Goal: Obtain resource: Obtain resource

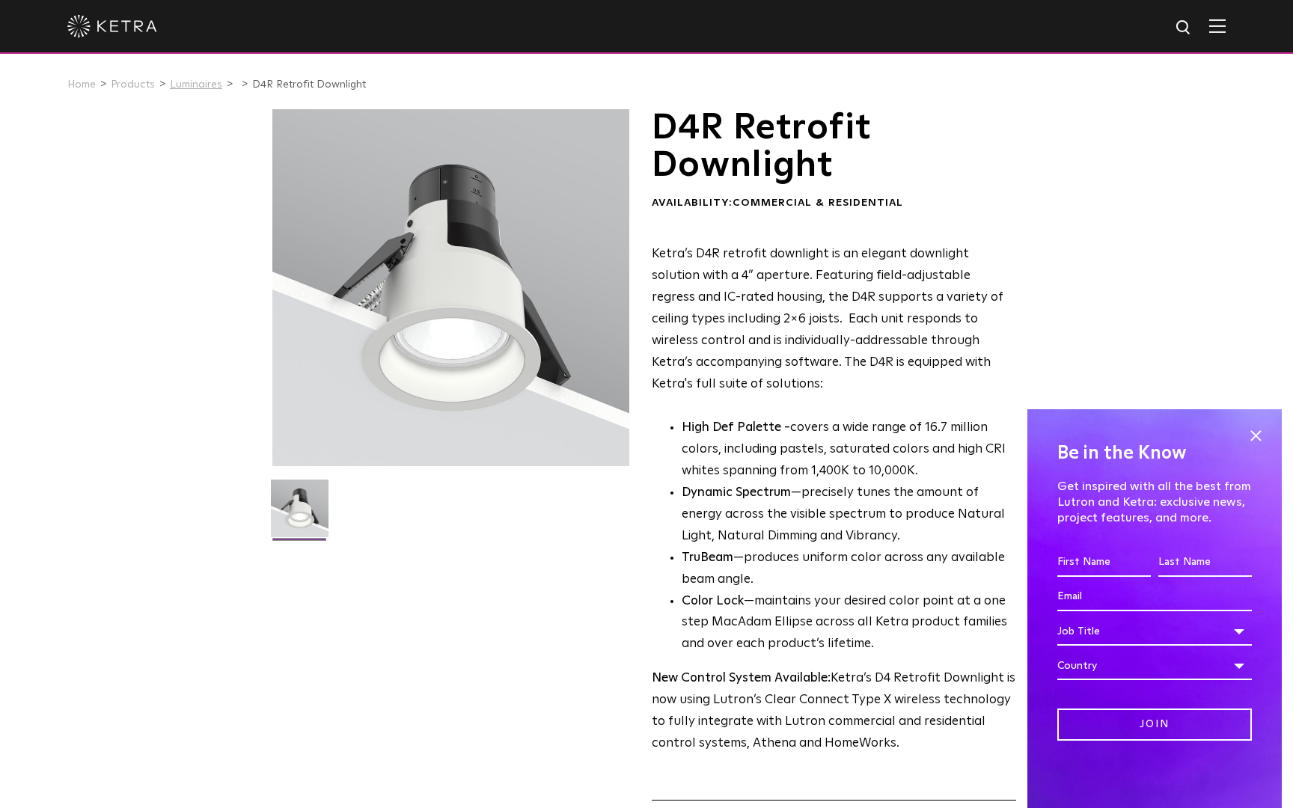
click at [201, 84] on link "Luminaires" at bounding box center [196, 84] width 52 height 10
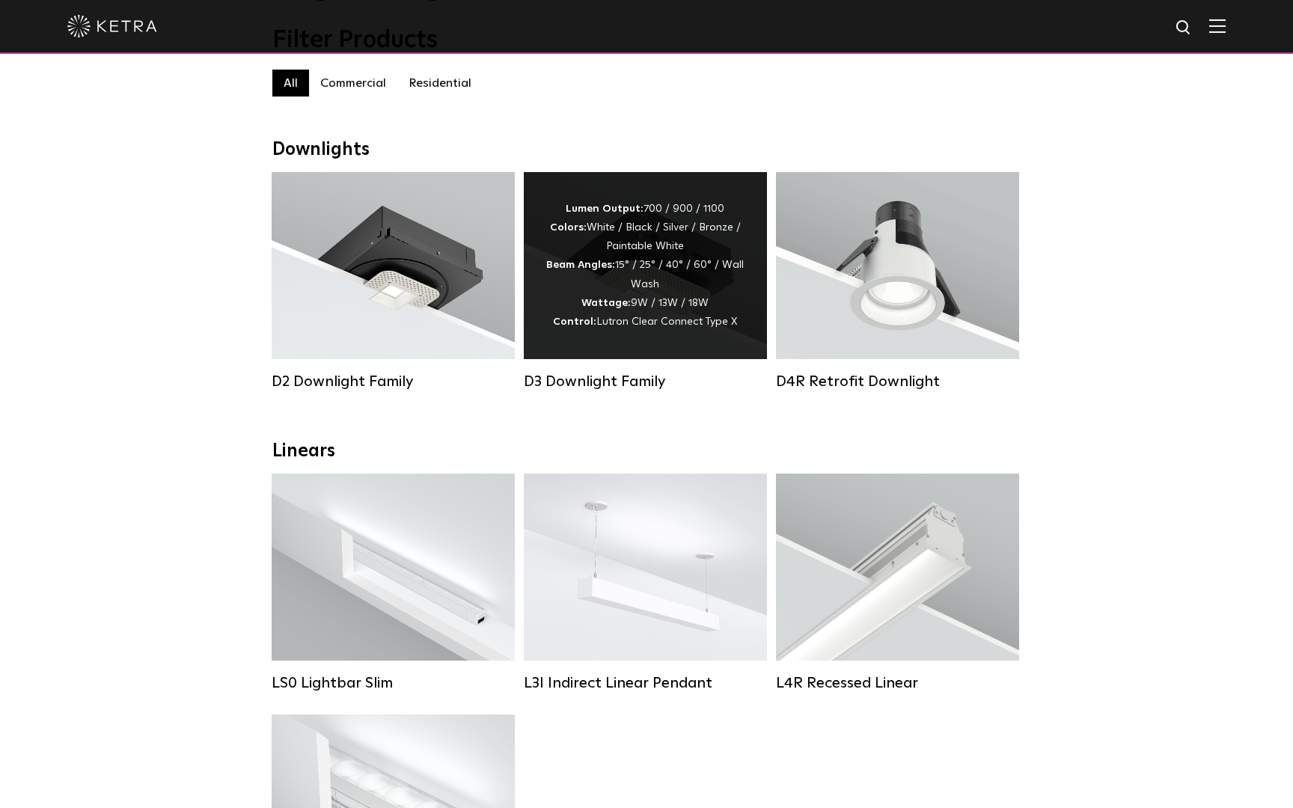
scroll to position [137, 0]
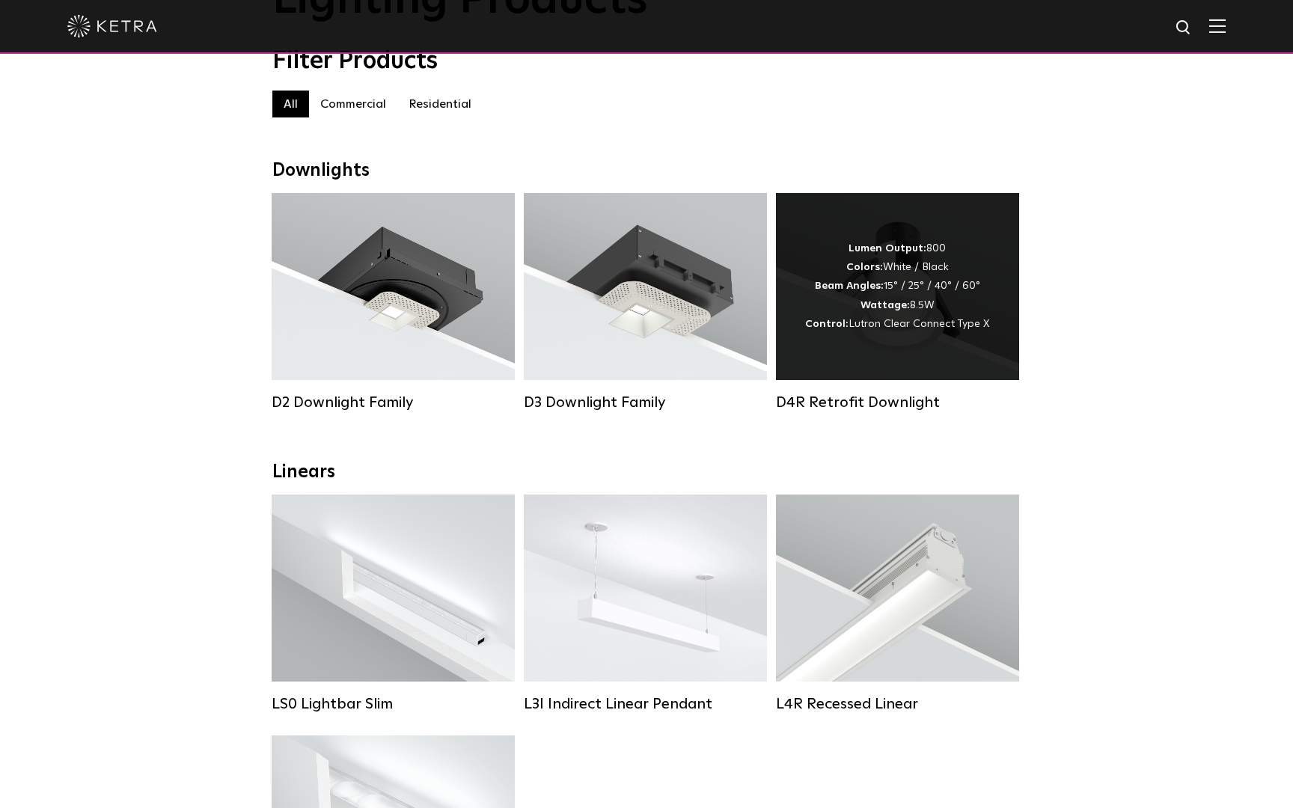
click at [879, 393] on div "D4R Retrofit Downlight" at bounding box center [897, 302] width 243 height 218
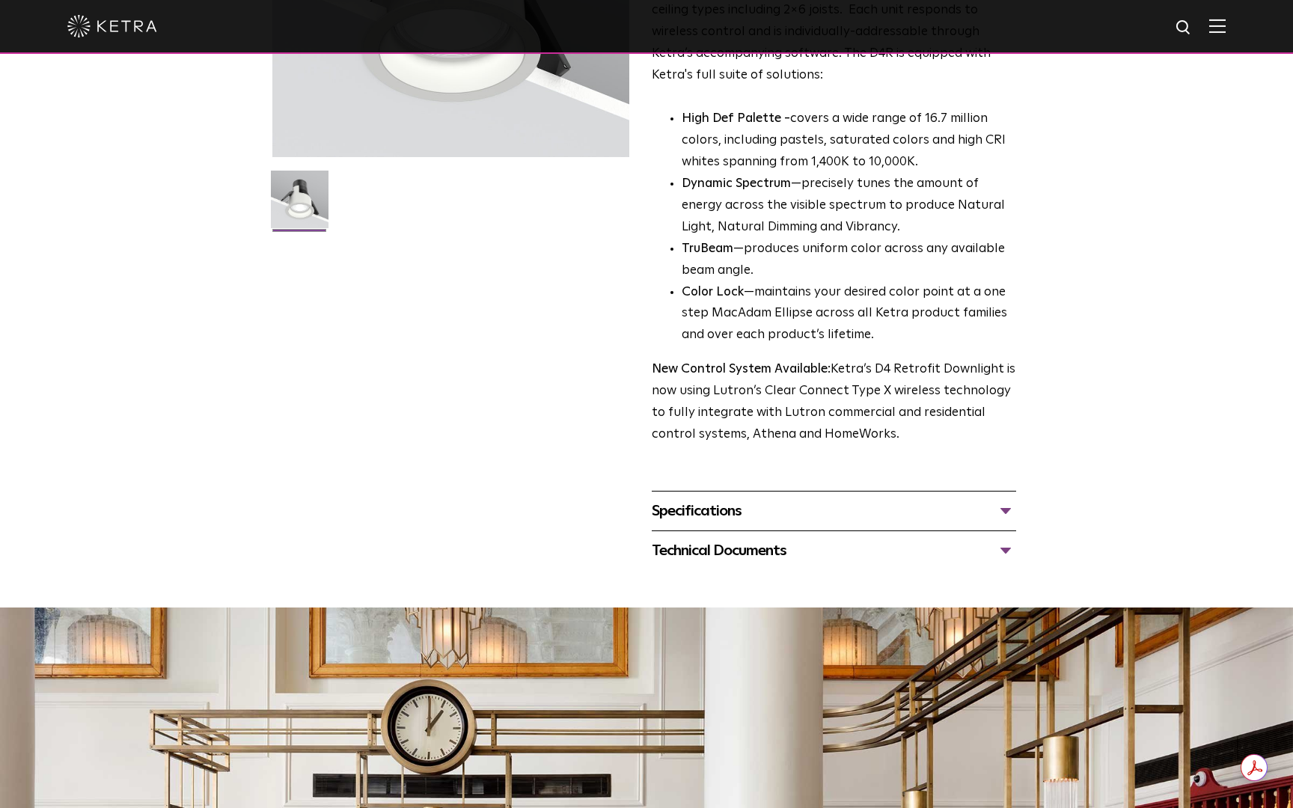
scroll to position [311, 0]
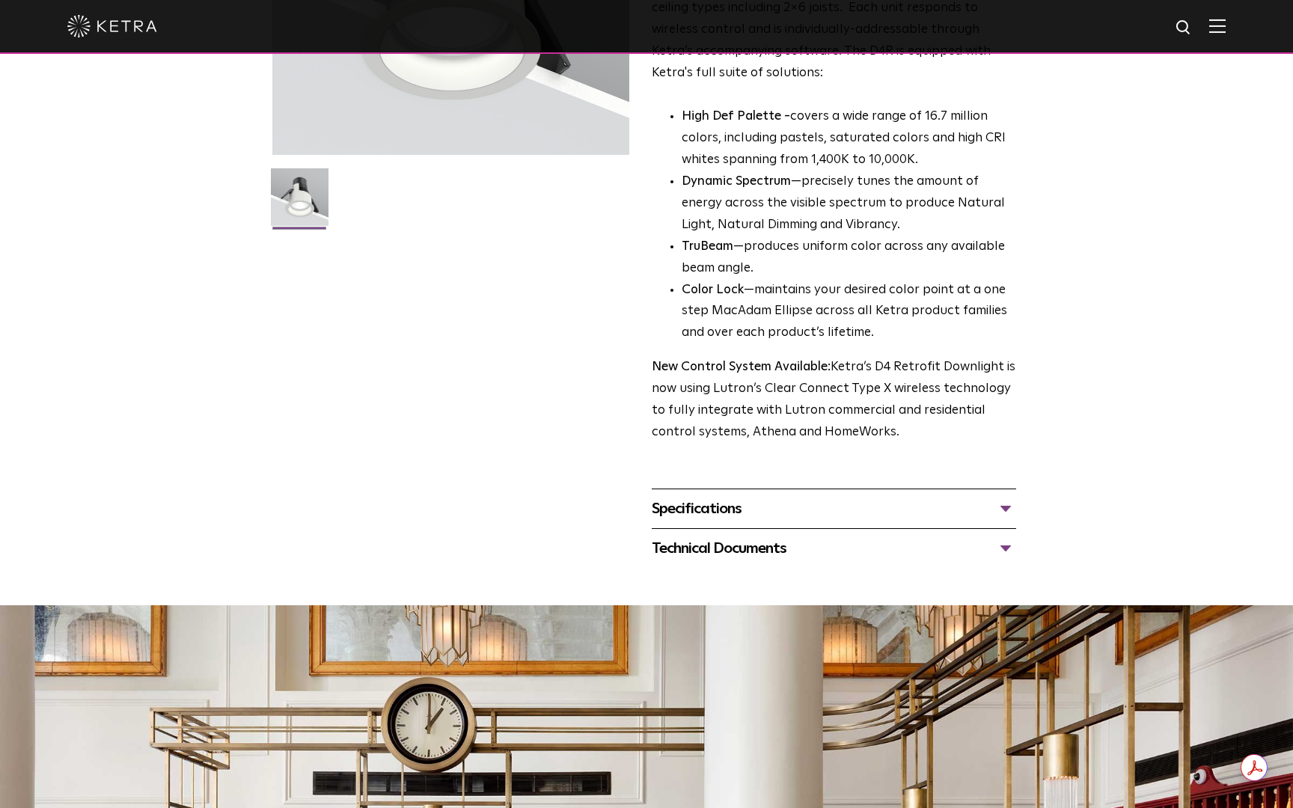
click at [736, 504] on div "Specifications" at bounding box center [834, 509] width 364 height 24
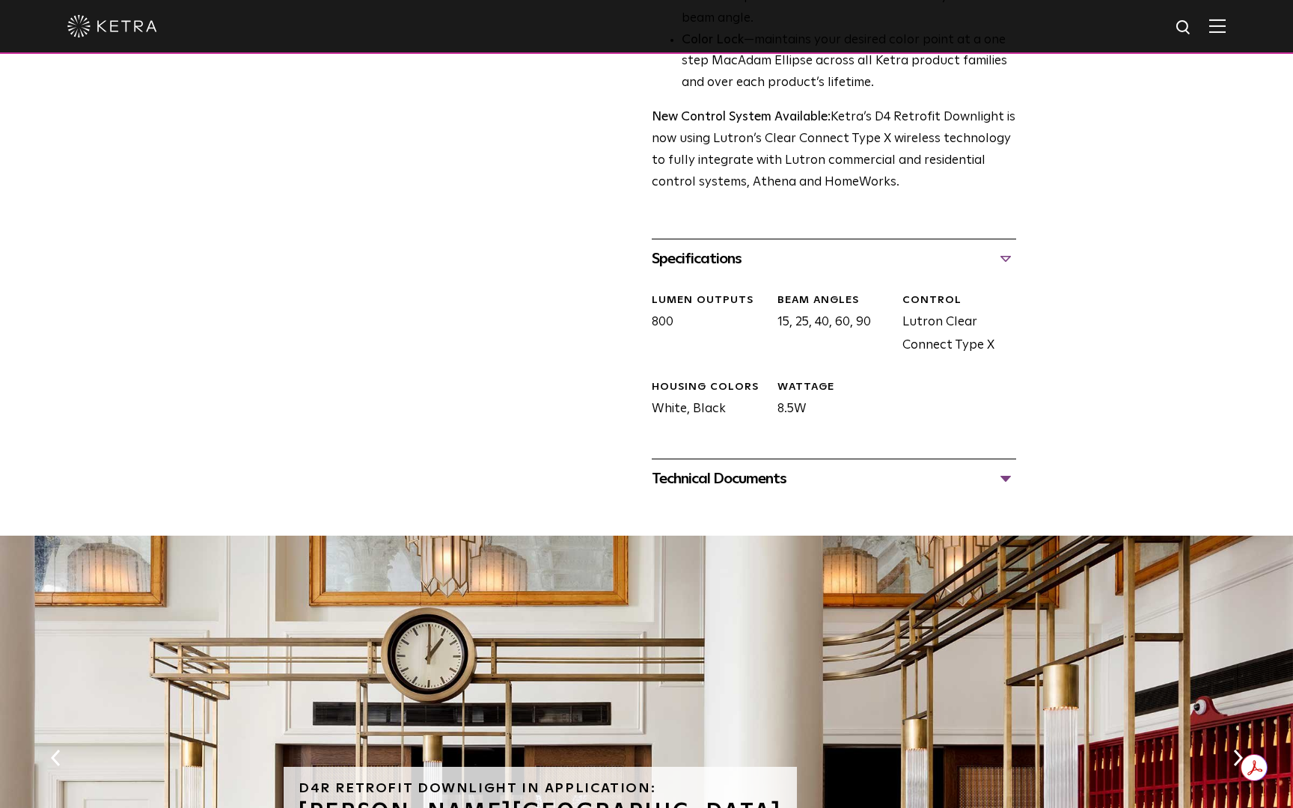
scroll to position [578, 0]
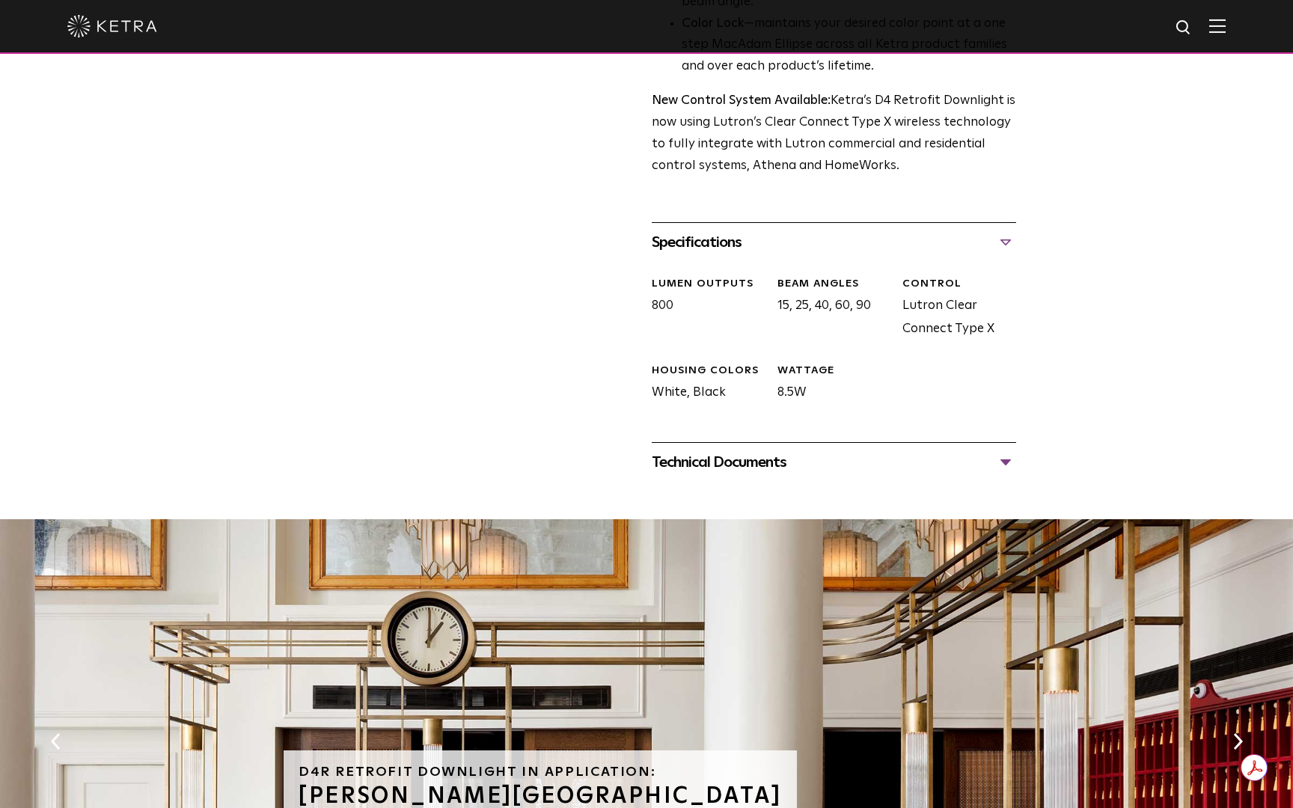
click at [750, 462] on div "Technical Documents" at bounding box center [834, 462] width 364 height 24
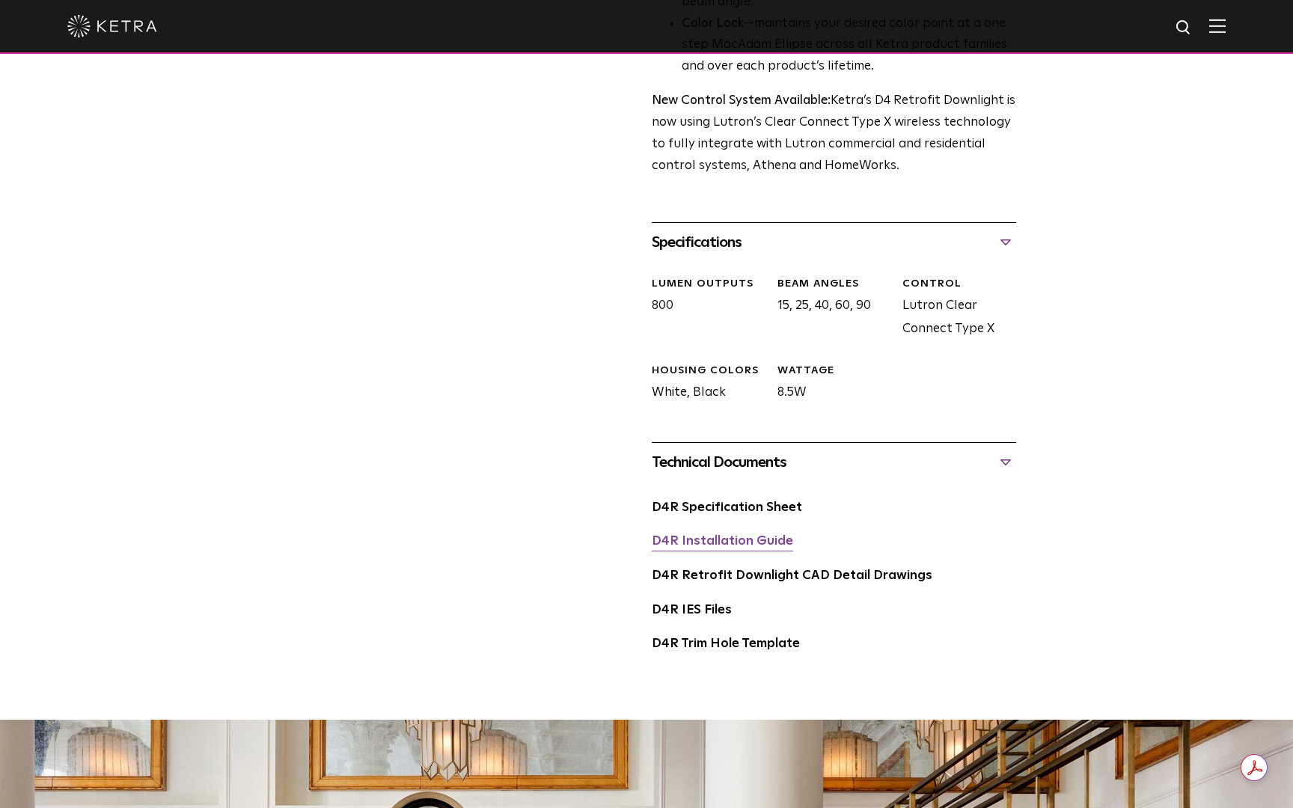
click at [735, 540] on link "D4R Installation Guide" at bounding box center [722, 541] width 141 height 13
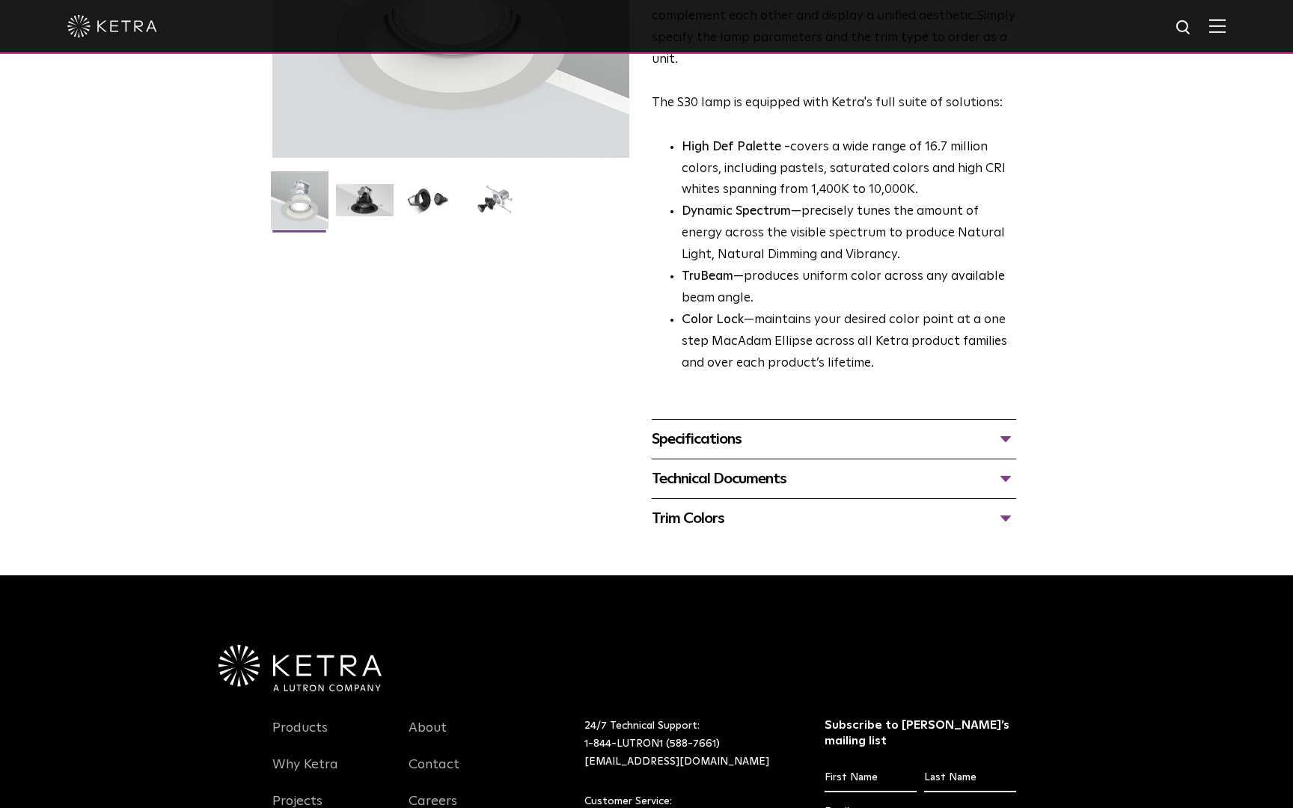
scroll to position [329, 0]
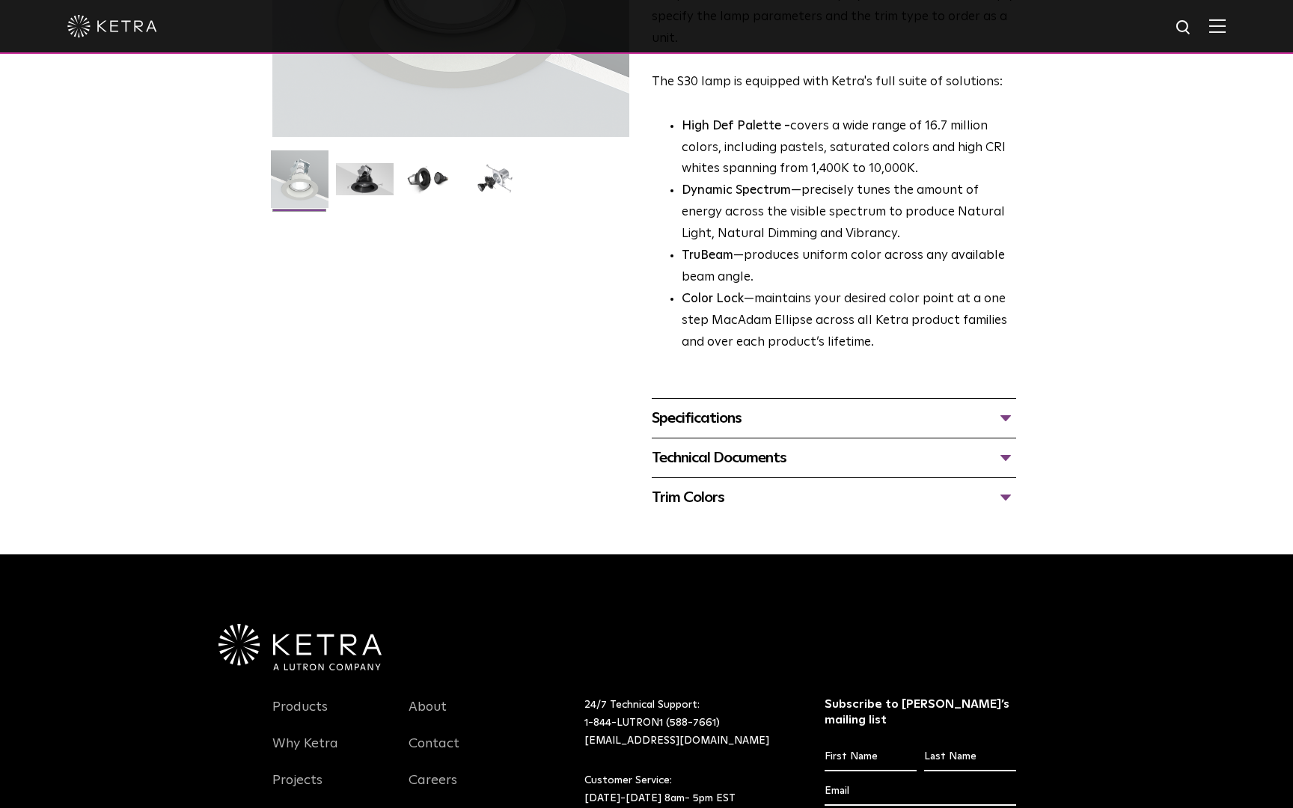
click at [713, 417] on div "Specifications" at bounding box center [834, 418] width 364 height 24
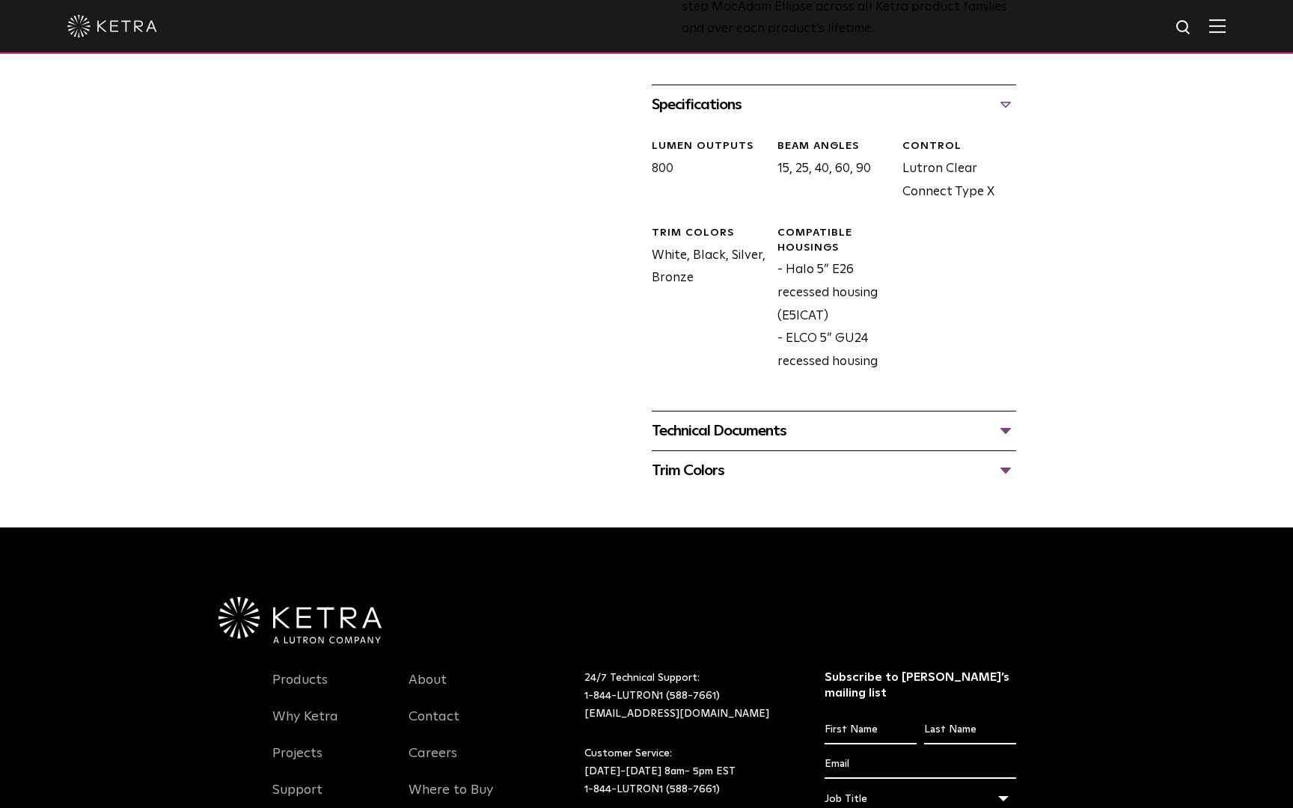
scroll to position [653, 0]
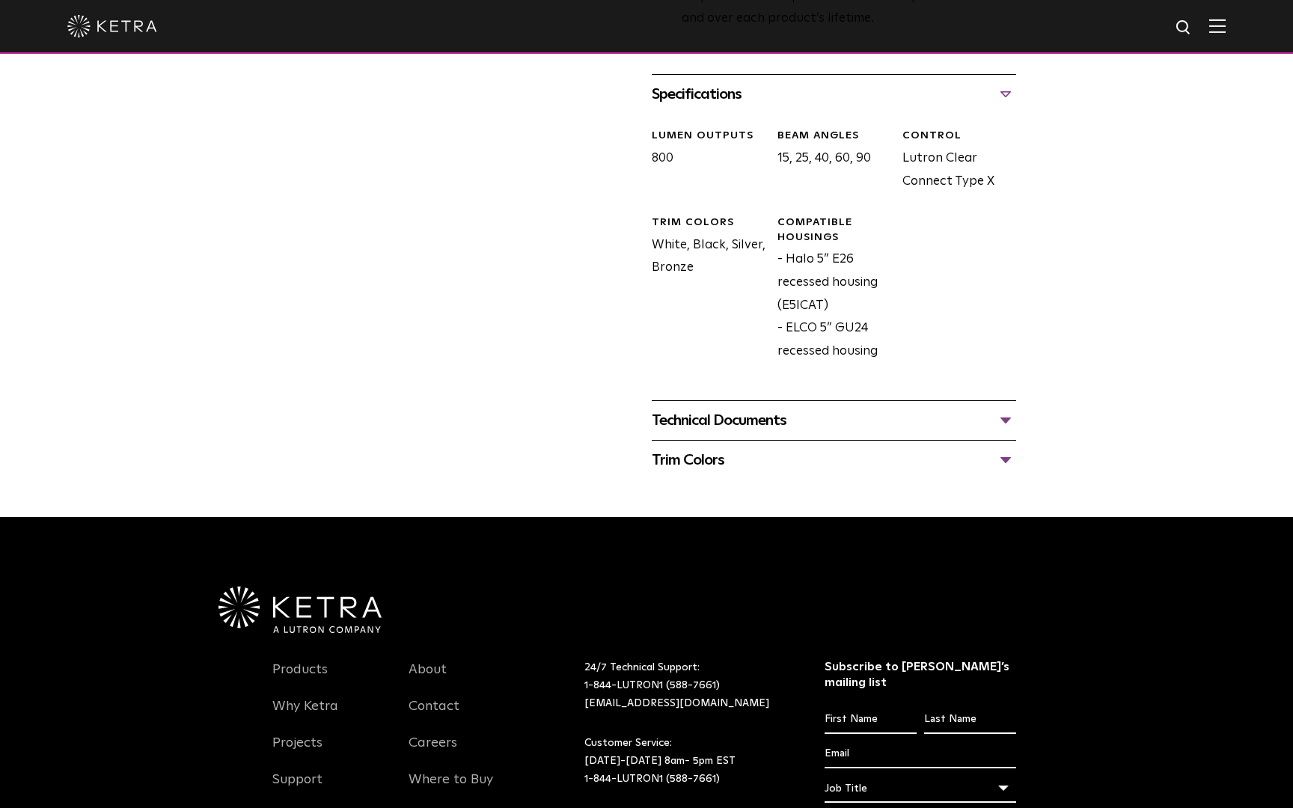
click at [739, 432] on div "Technical Documents" at bounding box center [834, 421] width 364 height 24
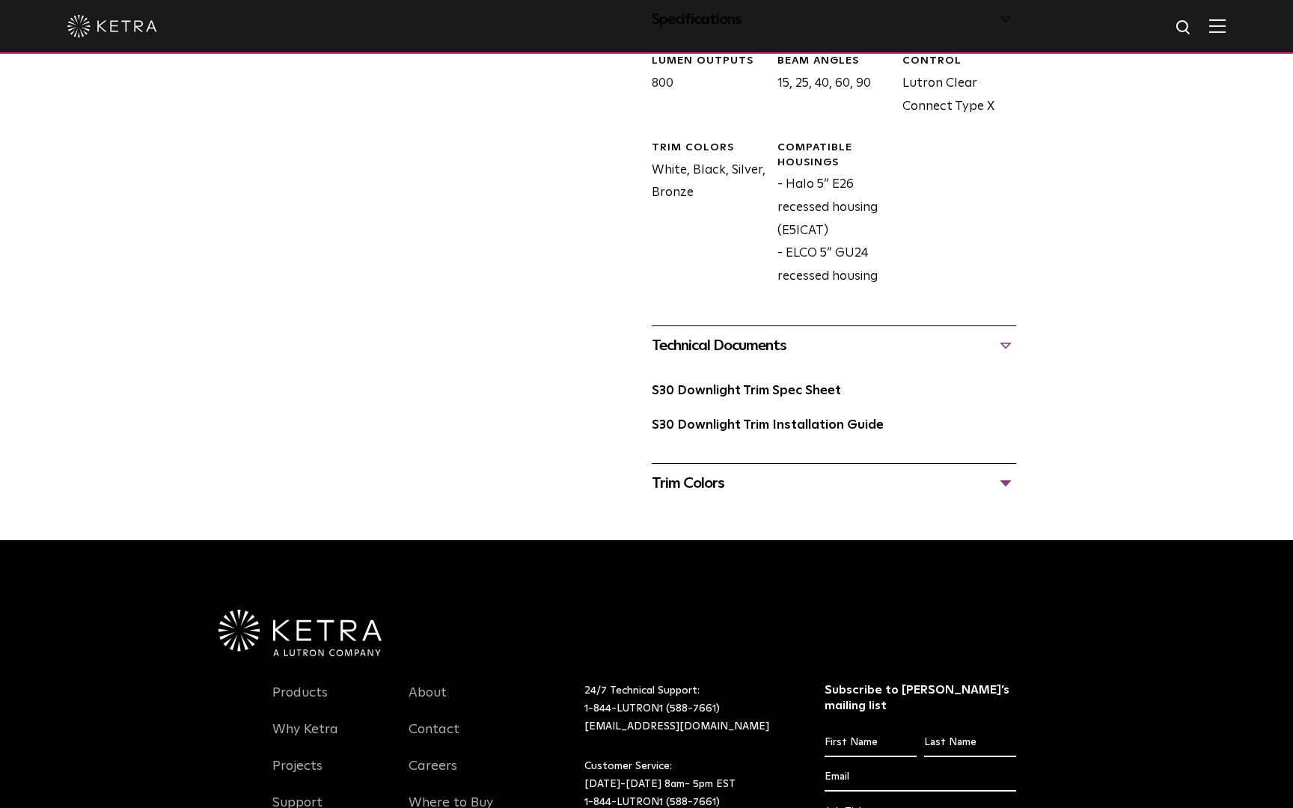
scroll to position [730, 0]
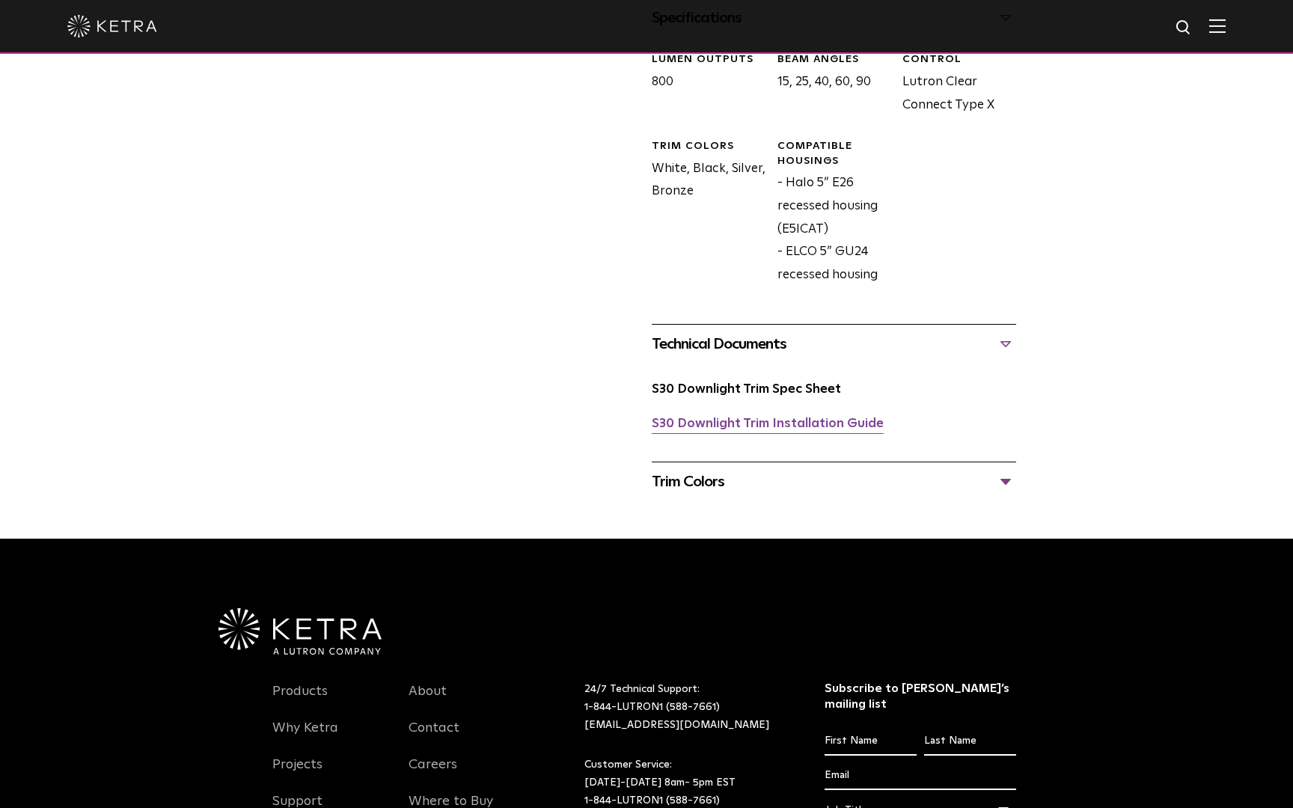
click at [736, 424] on link "S30 Downlight Trim Installation Guide" at bounding box center [768, 424] width 232 height 13
